Goal: Navigation & Orientation: Find specific page/section

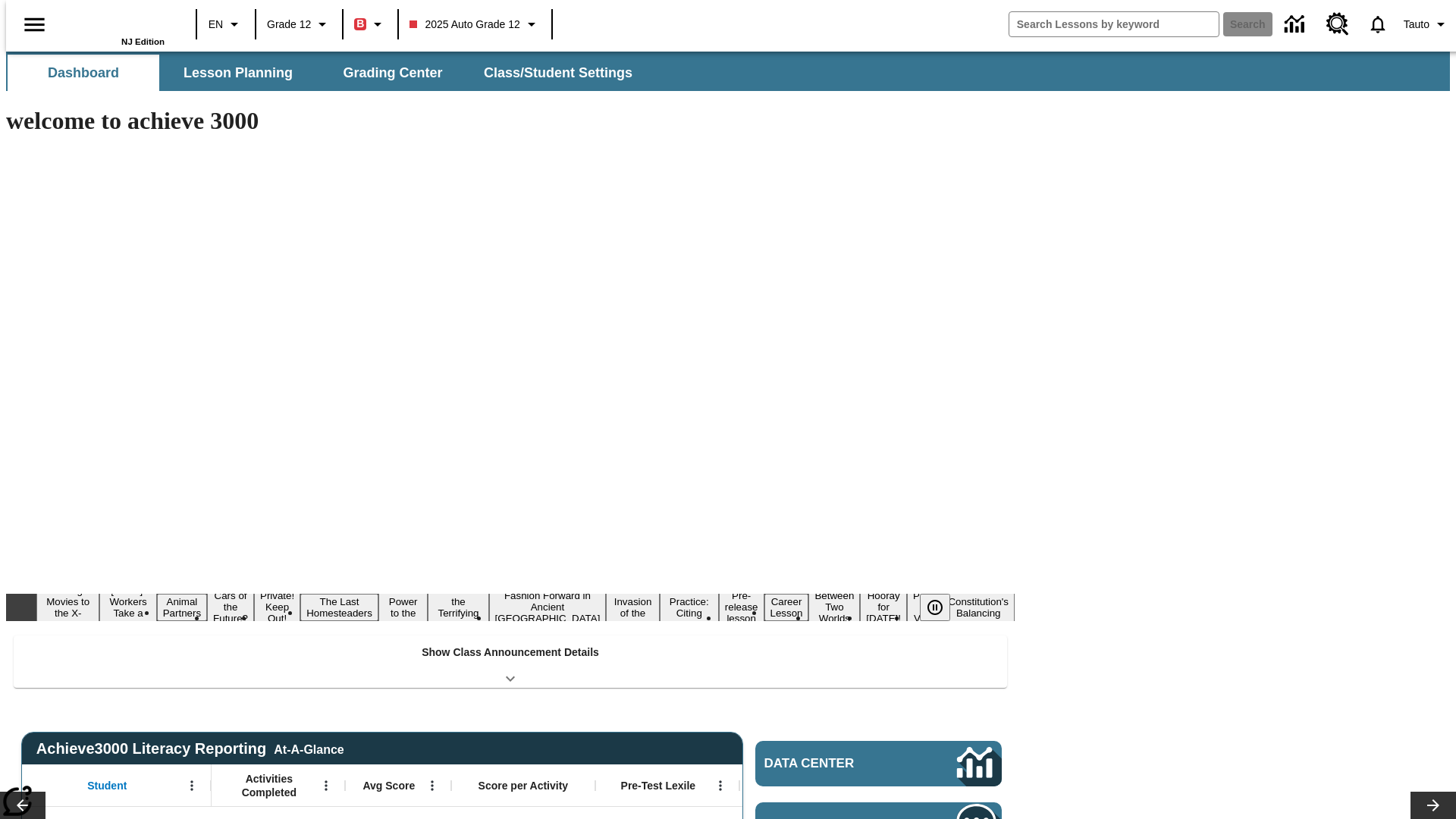
type input "-1"
click at [882, 818] on span "Message Center" at bounding box center [838, 826] width 147 height 15
